Goal: Share content: Share content

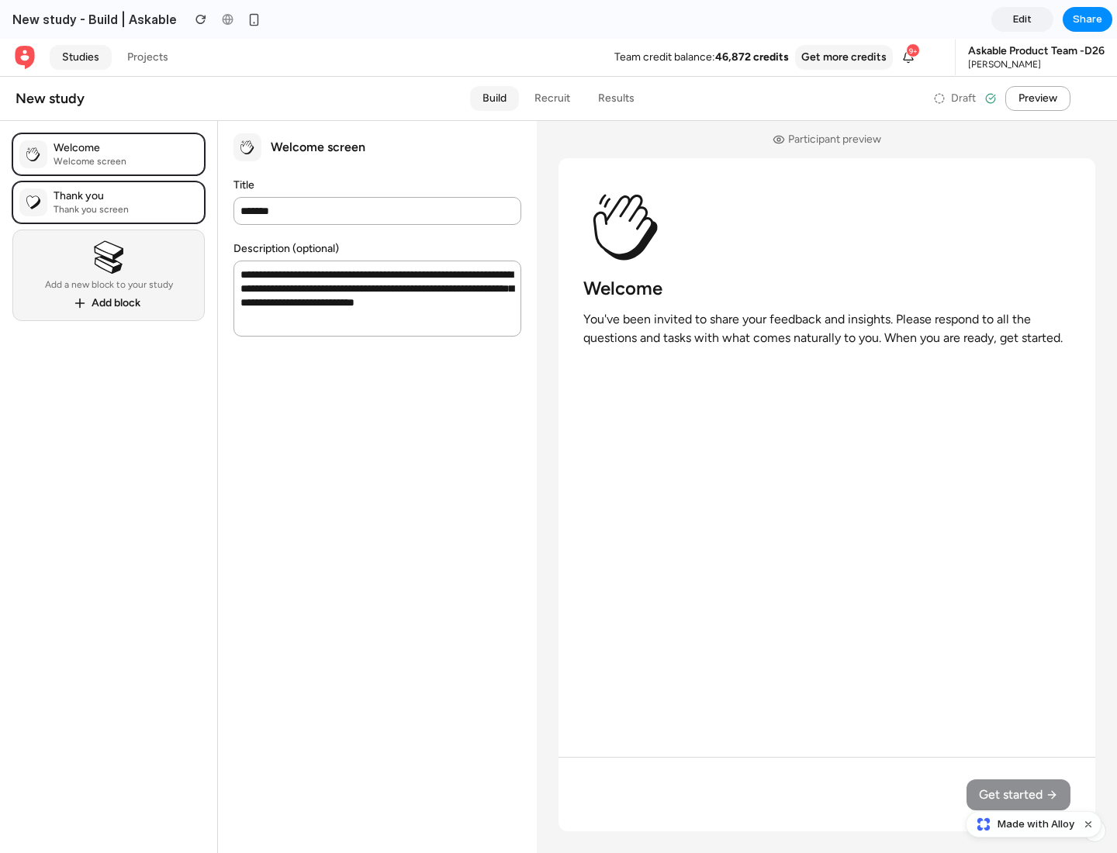
click at [1087, 19] on span "Share" at bounding box center [1087, 20] width 29 height 16
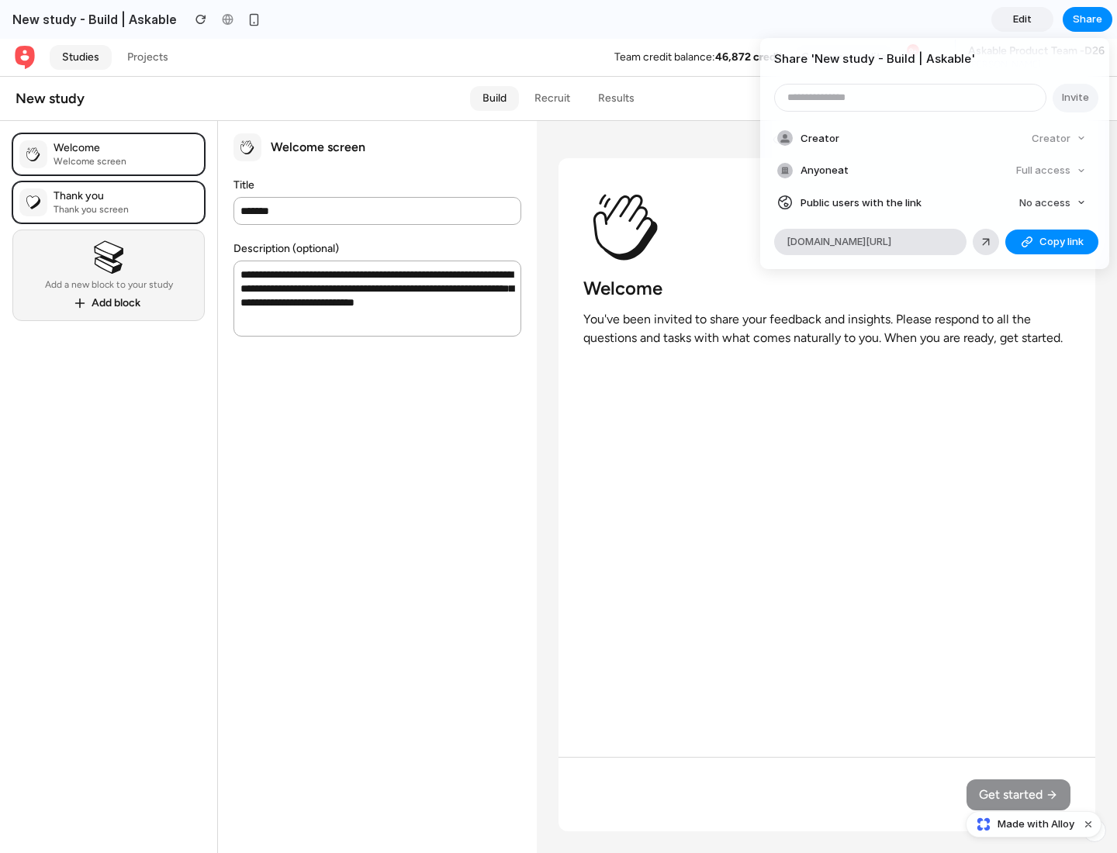
click at [1052, 242] on span "Copy link" at bounding box center [1061, 242] width 44 height 16
click at [1035, 824] on div "Share ' New study - Build | Askable ' Invite Creator Creator Anyone at Full acc…" at bounding box center [558, 426] width 1117 height 853
